Goal: Information Seeking & Learning: Check status

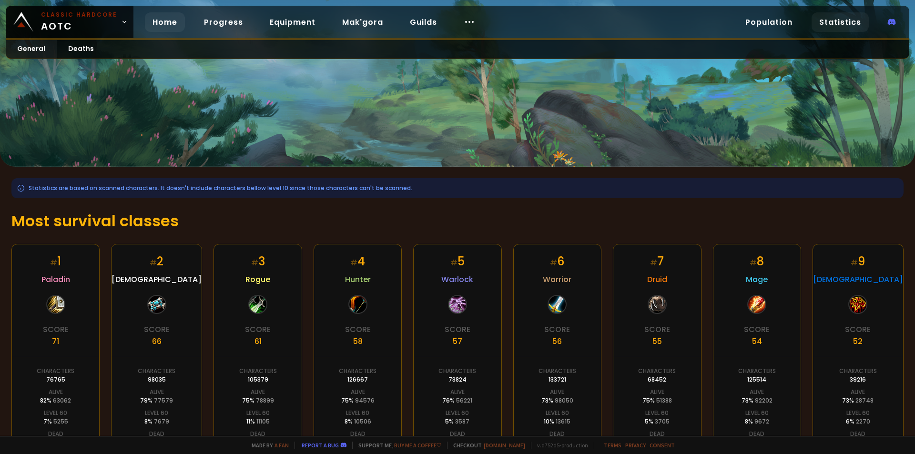
click at [159, 25] on link "Home" at bounding box center [165, 22] width 40 height 20
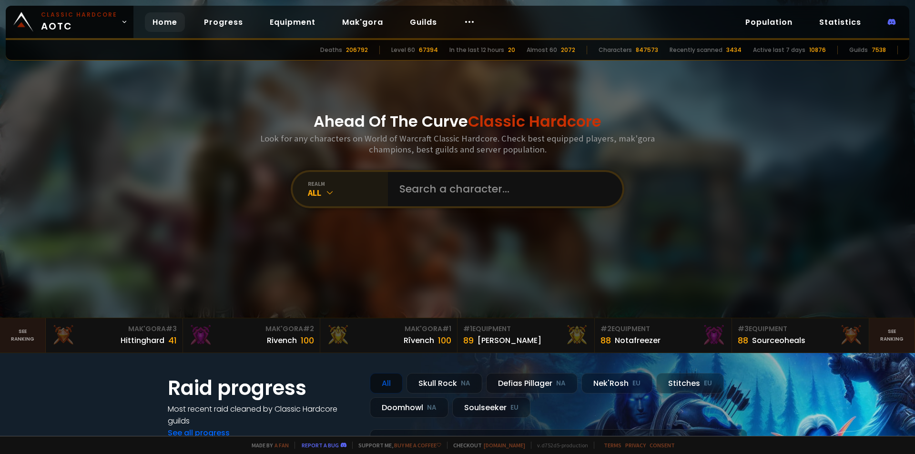
click at [334, 197] on div "All" at bounding box center [348, 192] width 80 height 11
click at [458, 195] on input "text" at bounding box center [502, 189] width 217 height 34
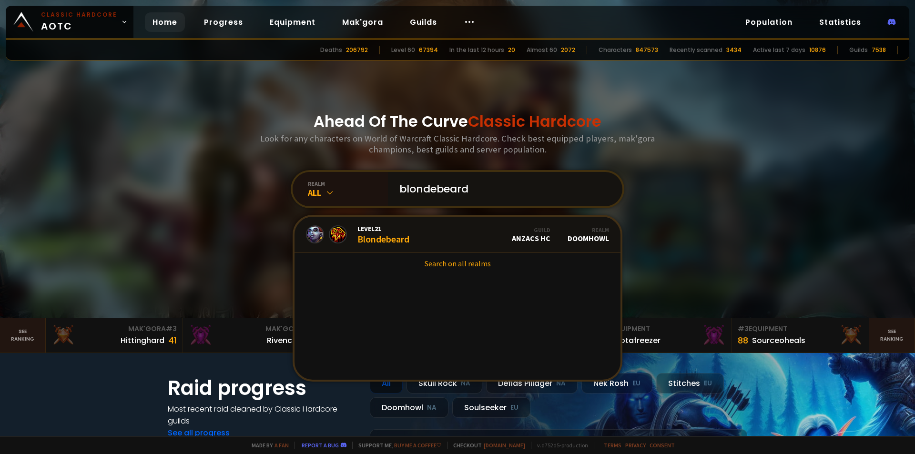
click at [432, 188] on input "blondebeard" at bounding box center [502, 189] width 217 height 34
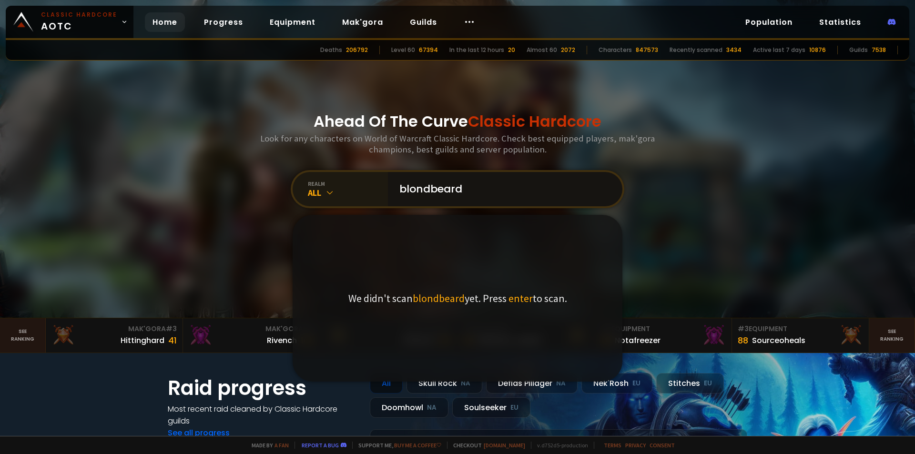
drag, startPoint x: 473, startPoint y: 191, endPoint x: 375, endPoint y: 188, distance: 98.2
click at [375, 188] on div "realm All blondbeard We didn't scan blondbeard yet. Press enter to scan." at bounding box center [458, 189] width 334 height 38
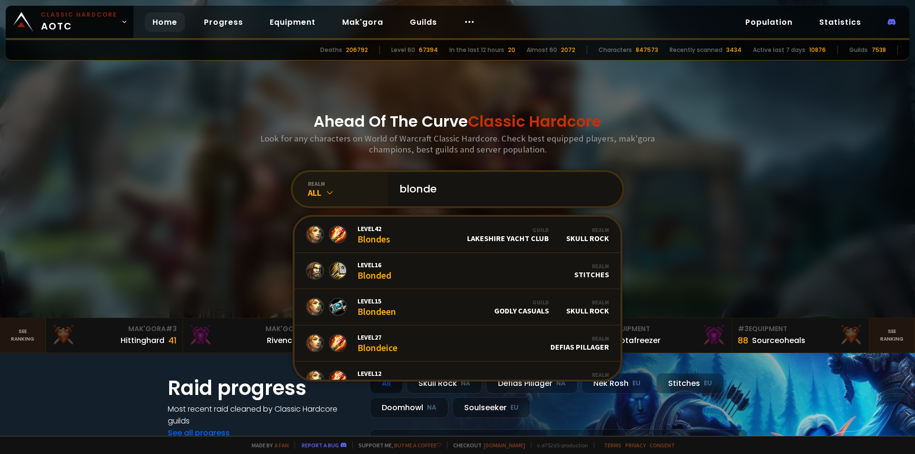
type input "blond"
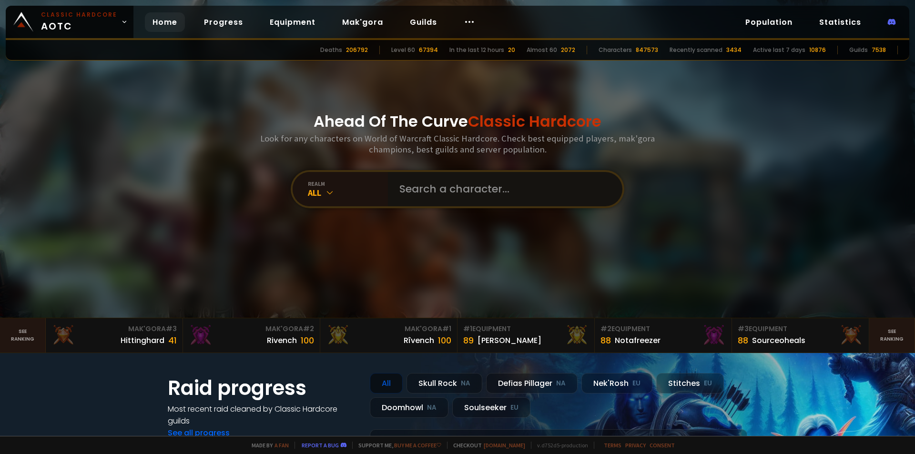
click at [450, 202] on input "text" at bounding box center [502, 189] width 217 height 34
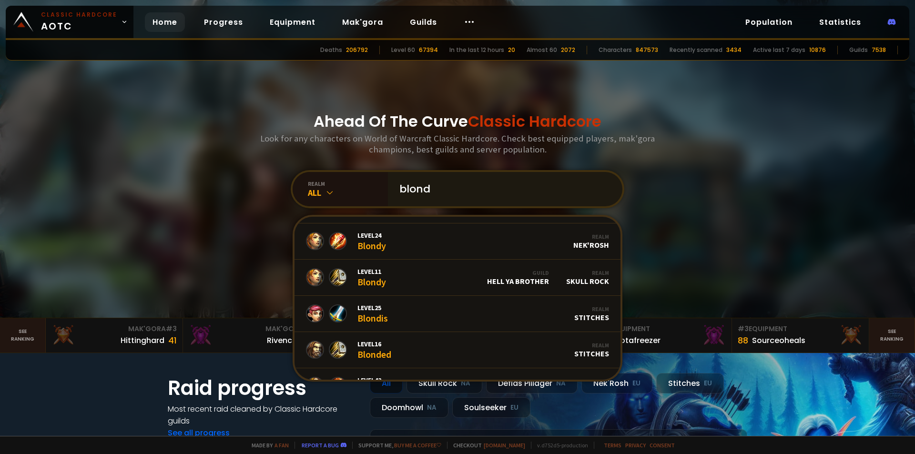
scroll to position [58, 0]
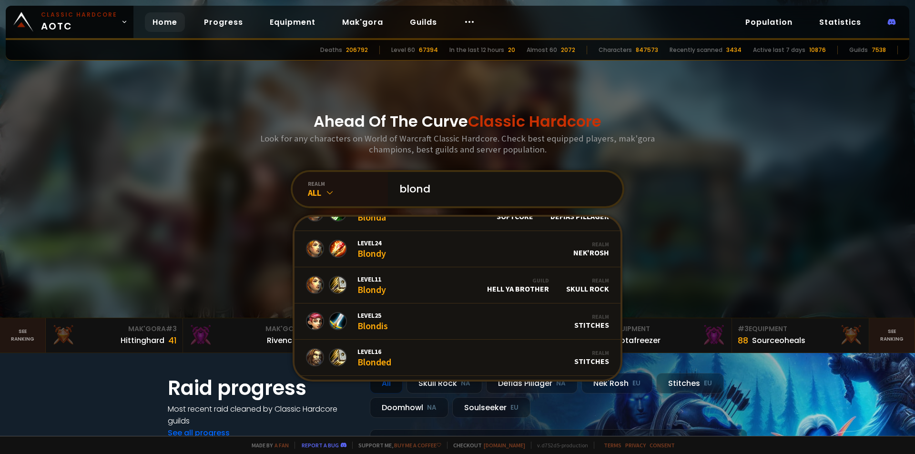
click at [445, 193] on input "blond" at bounding box center [502, 189] width 217 height 34
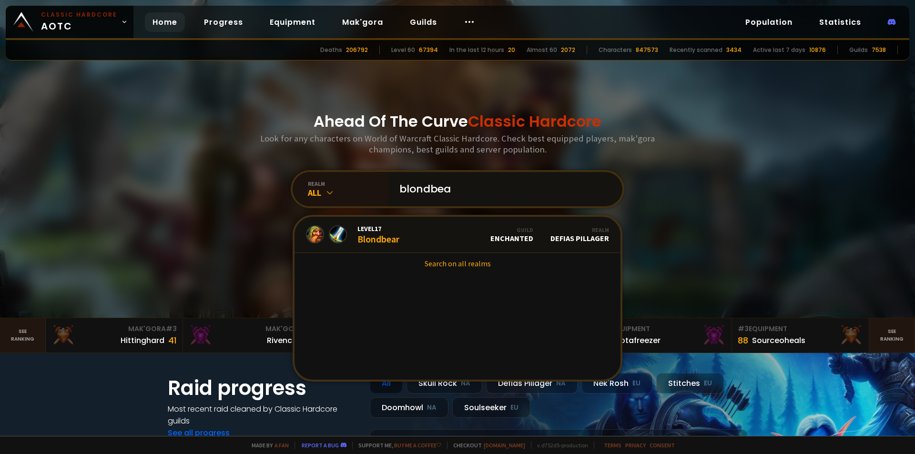
scroll to position [0, 0]
click at [489, 185] on input "blondbea" at bounding box center [502, 189] width 217 height 34
type input "blondebea"
click at [419, 233] on link "Level 21 Blondebeard Guild Anzacs HC Realm Doomhowl" at bounding box center [458, 235] width 326 height 36
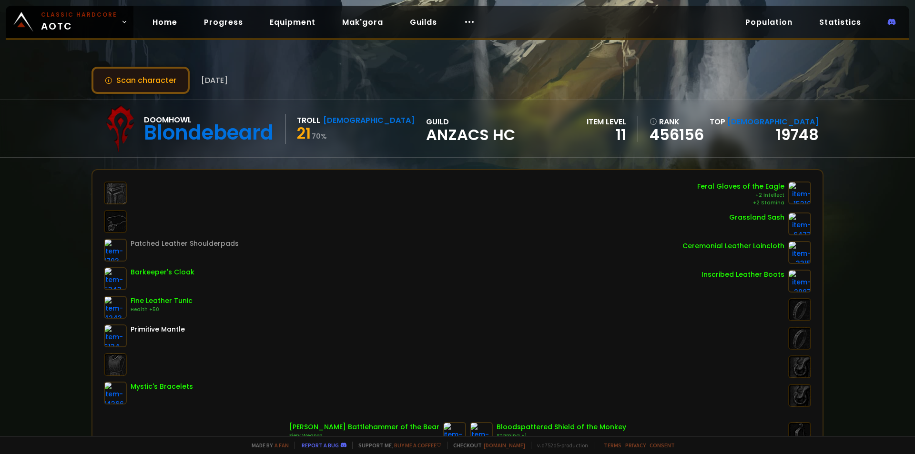
click at [172, 81] on button "Scan character" at bounding box center [141, 80] width 98 height 27
click at [153, 22] on link "Home" at bounding box center [165, 22] width 40 height 20
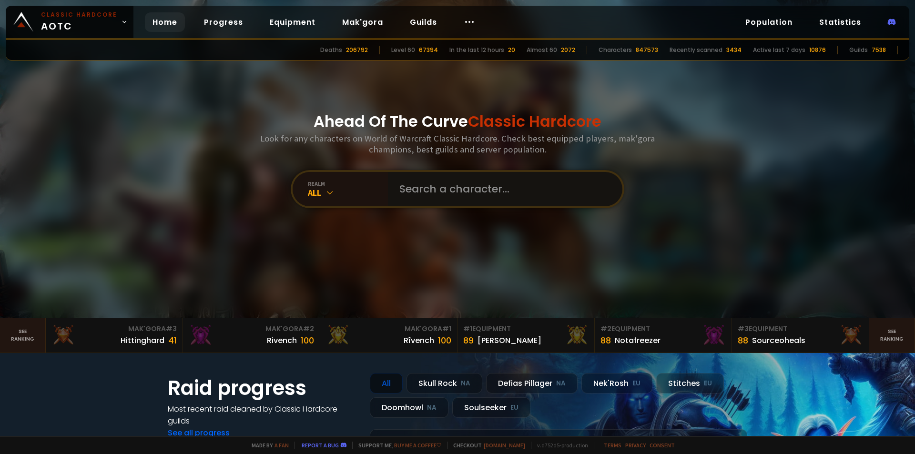
click at [425, 190] on input "text" at bounding box center [502, 189] width 217 height 34
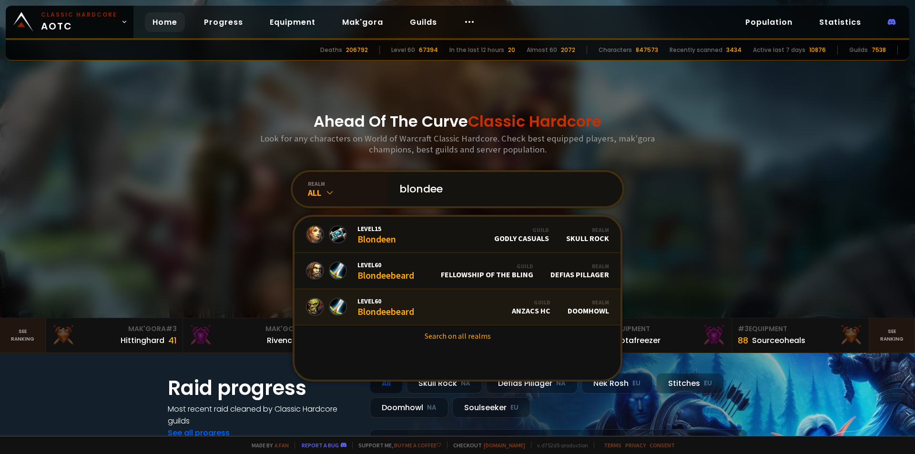
type input "blondee"
click at [376, 313] on div "Level 60 Blondeebeard" at bounding box center [385, 307] width 57 height 20
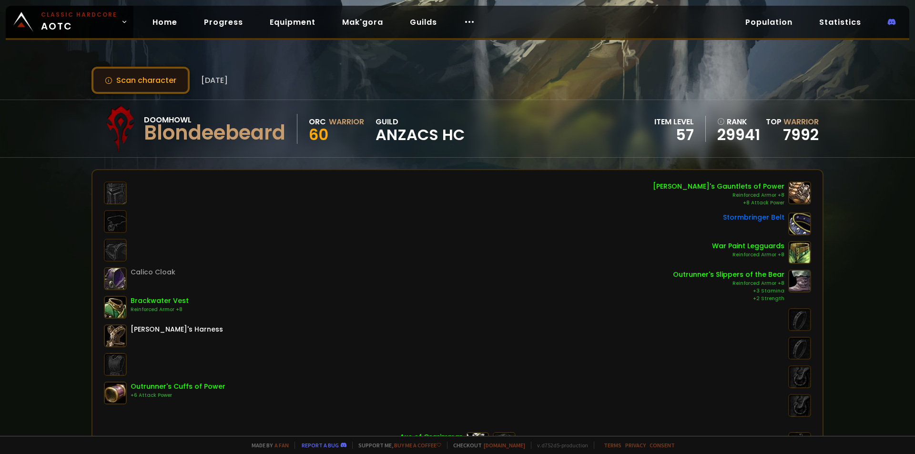
click at [163, 81] on button "Scan character" at bounding box center [141, 80] width 98 height 27
